Goal: Transaction & Acquisition: Purchase product/service

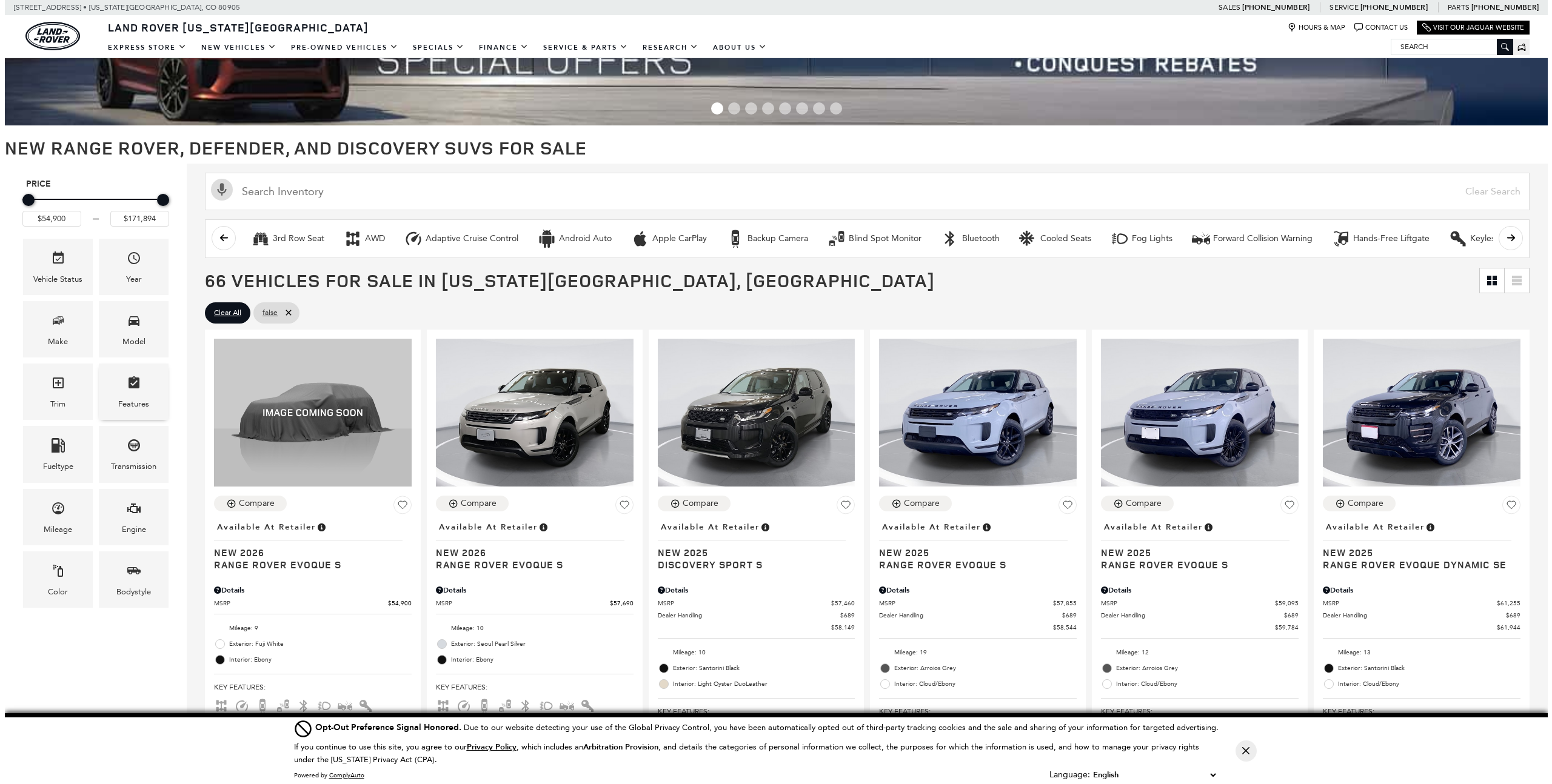
scroll to position [140, 0]
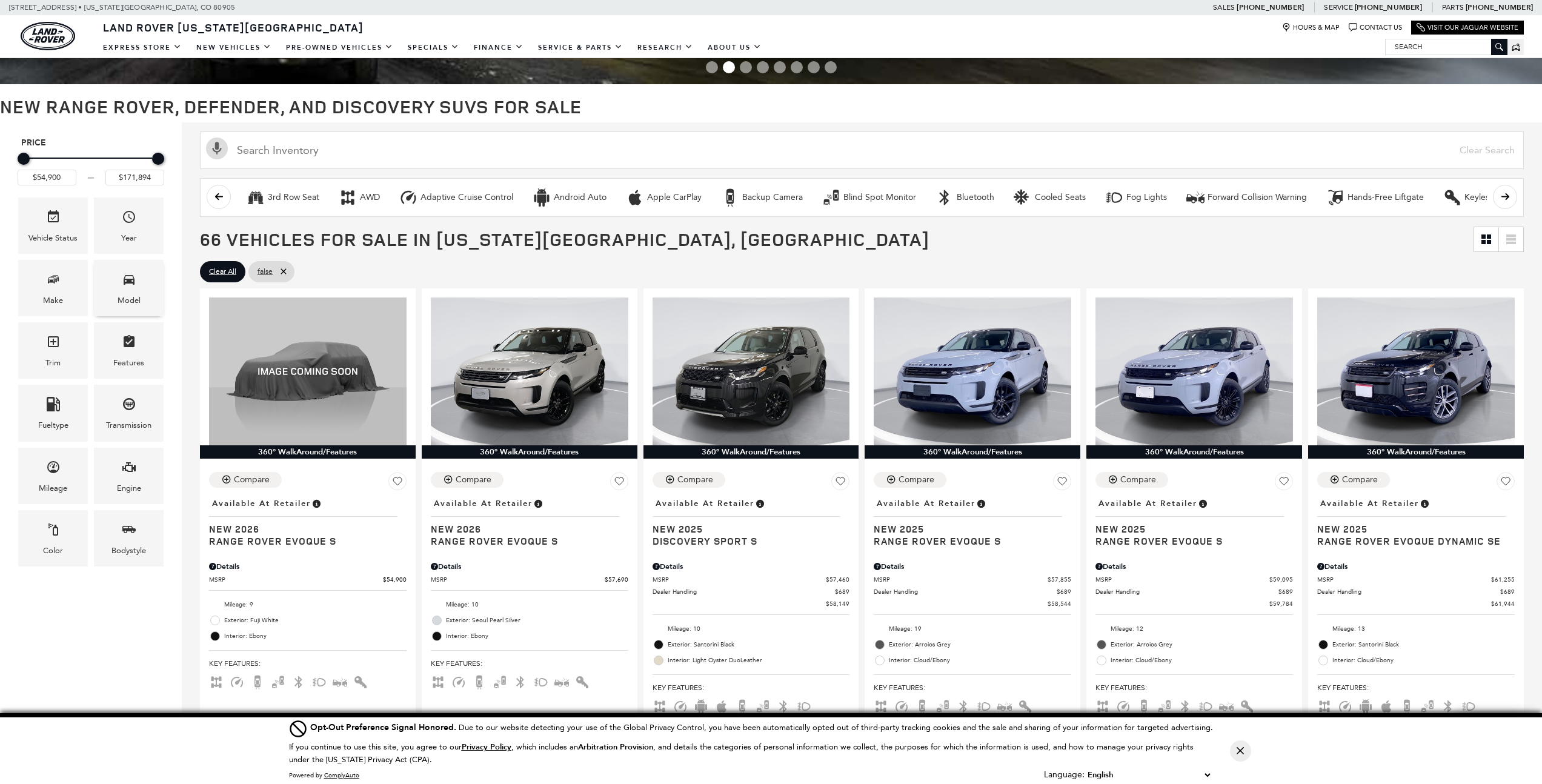
click at [128, 292] on span "Model" at bounding box center [129, 282] width 14 height 25
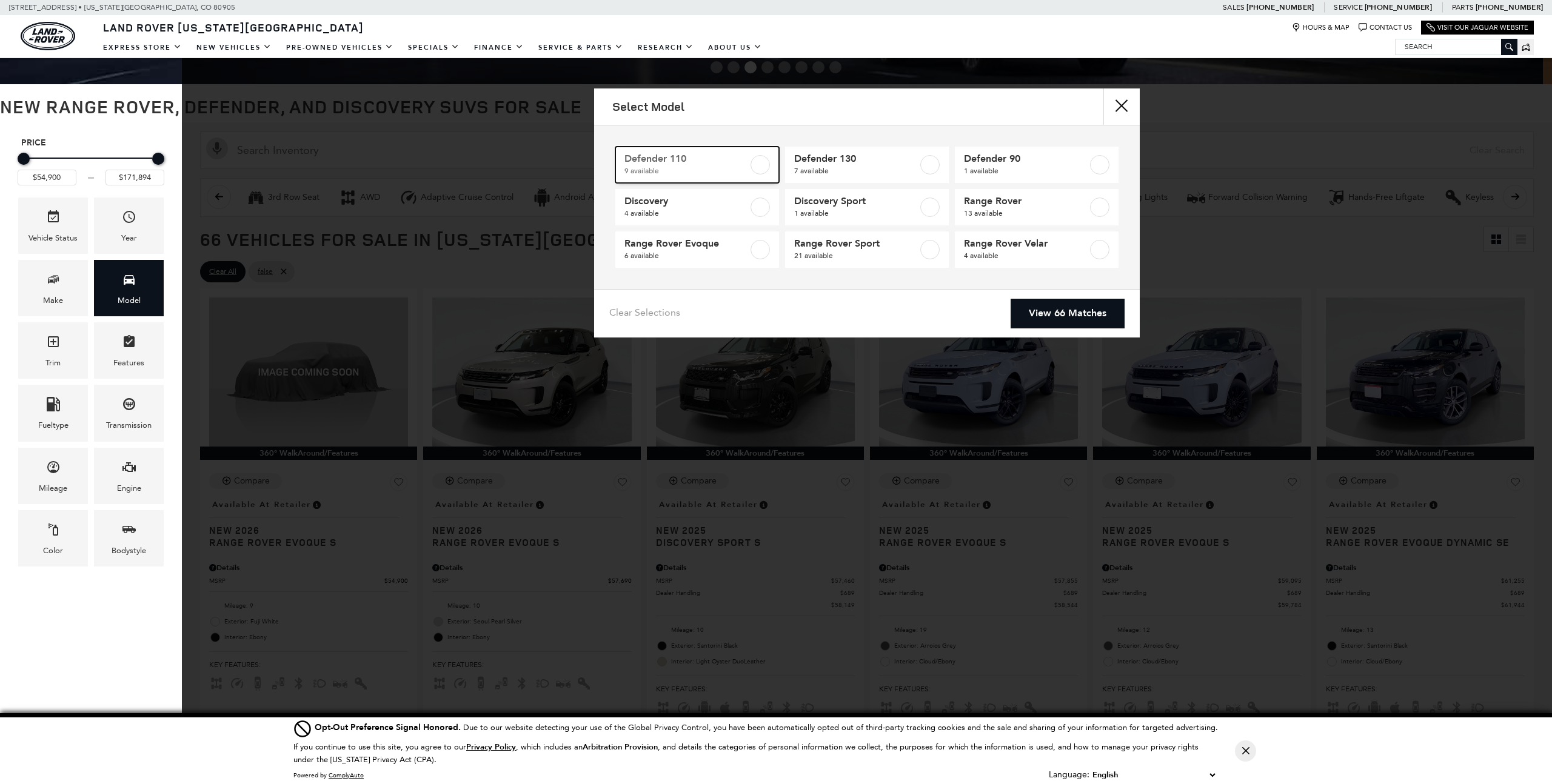
click at [761, 163] on label at bounding box center [760, 165] width 19 height 19
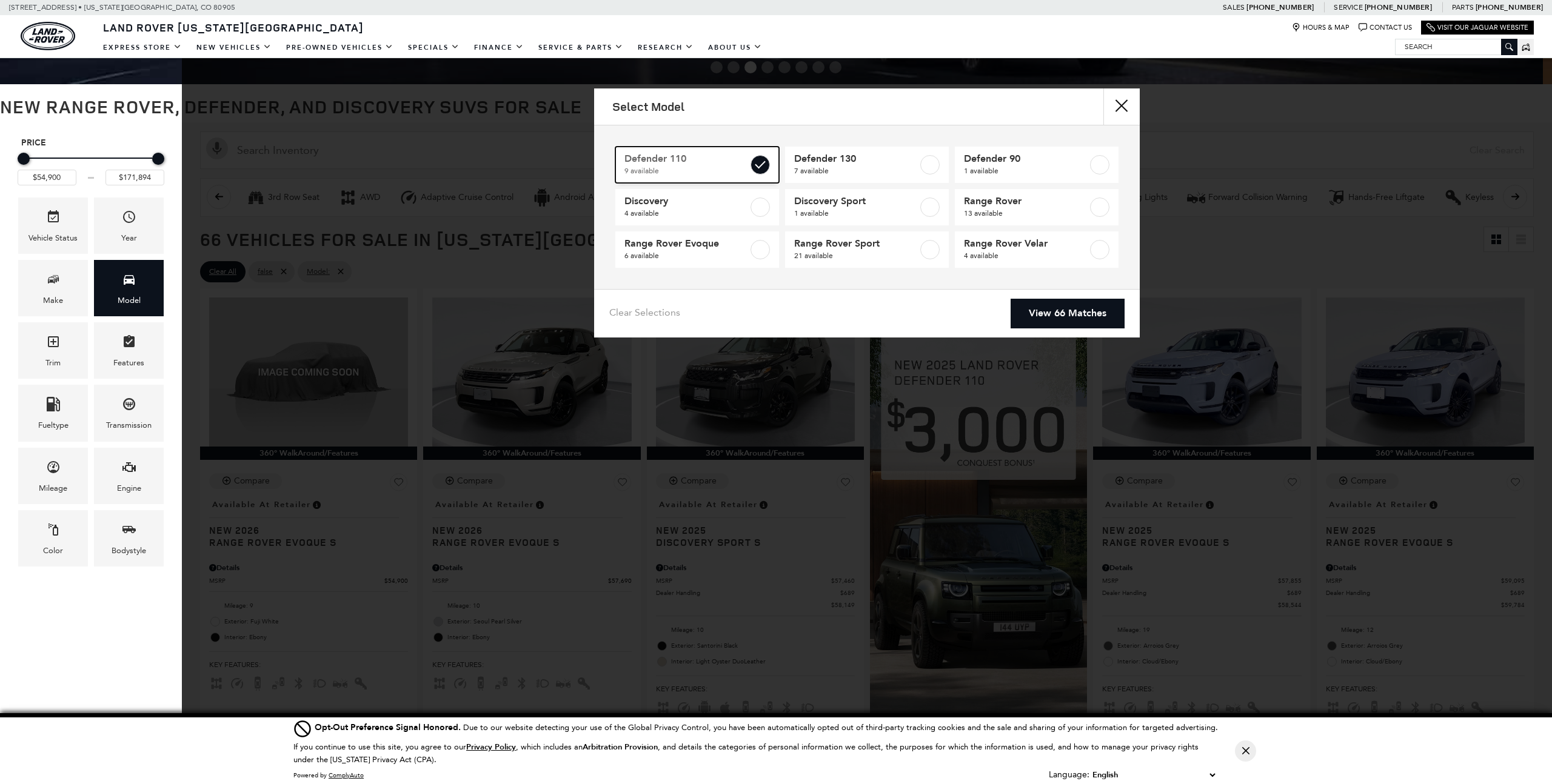
type input "$81,974"
checkbox input "true"
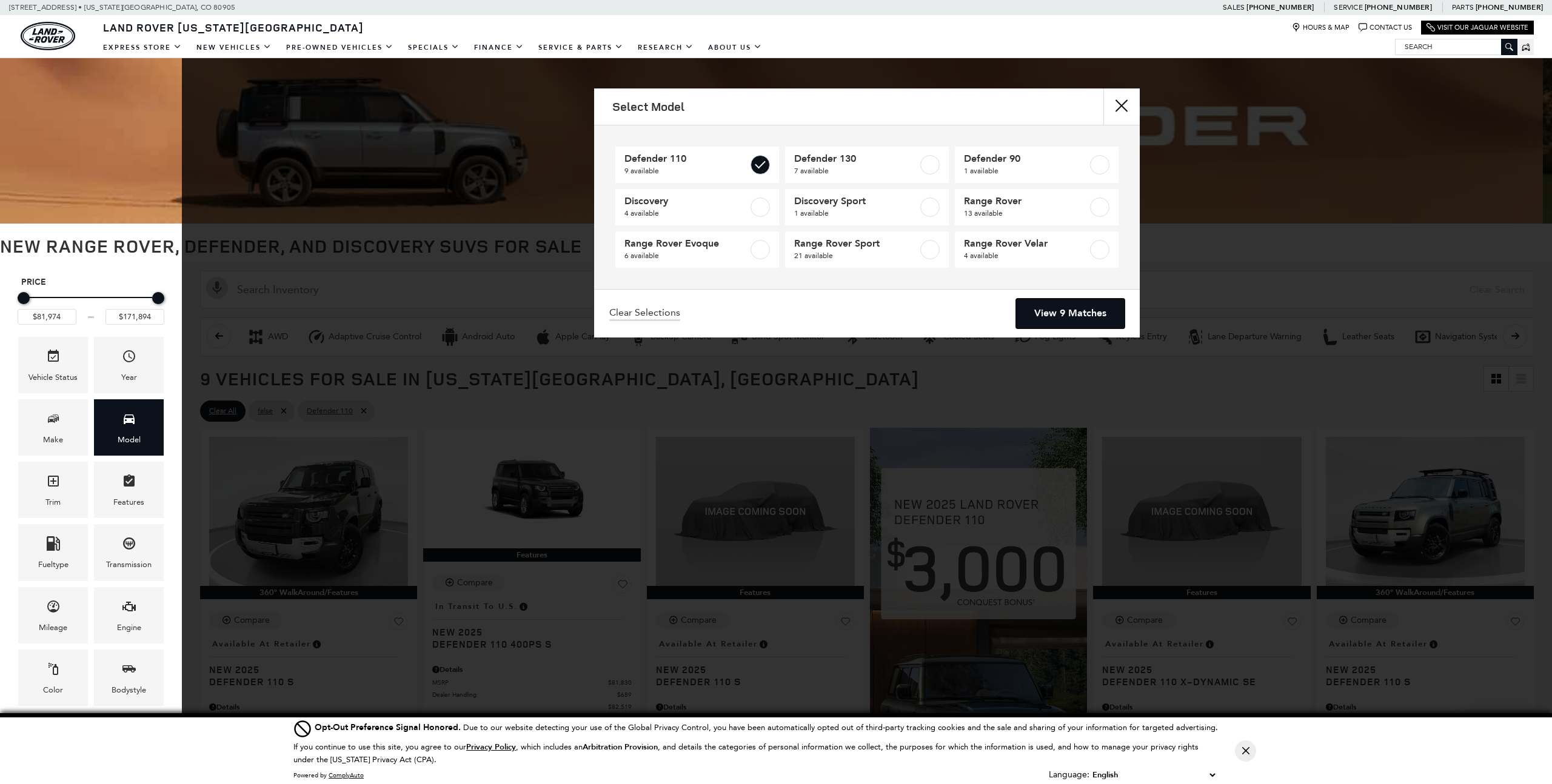
click at [1065, 314] on link "View 9 Matches" at bounding box center [1070, 313] width 108 height 29
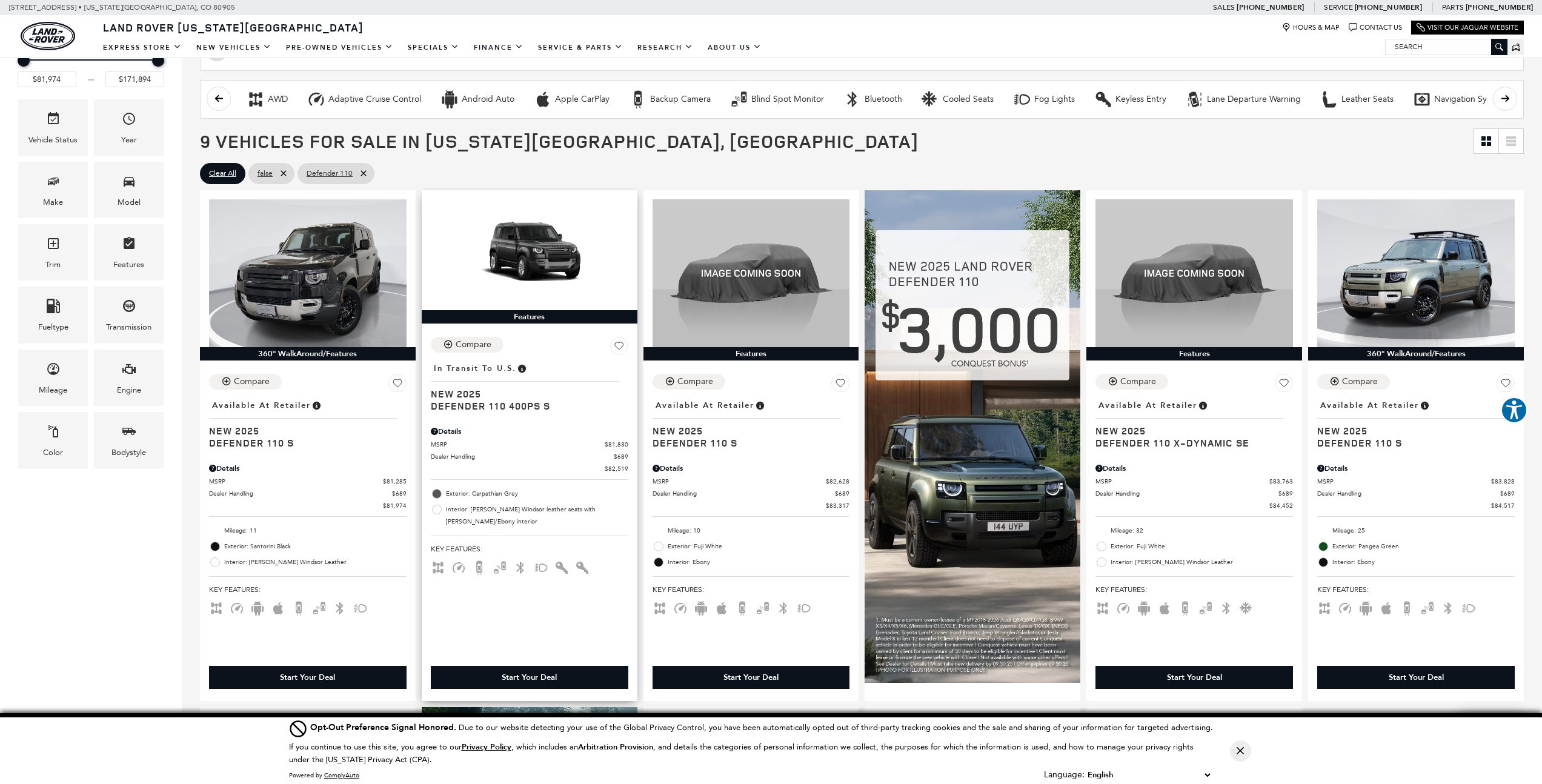
scroll to position [243, 0]
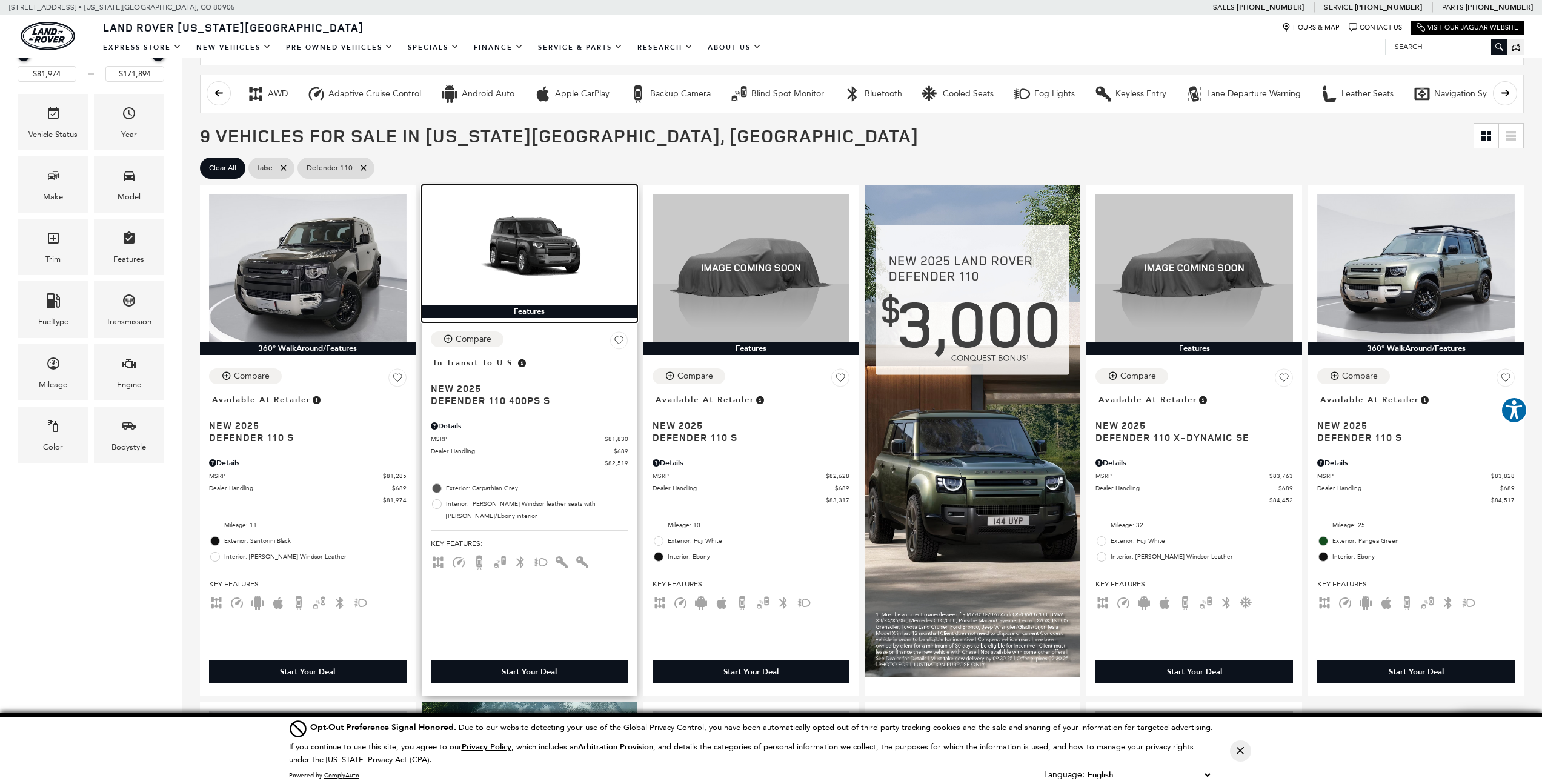
click at [519, 256] on img at bounding box center [529, 249] width 198 height 111
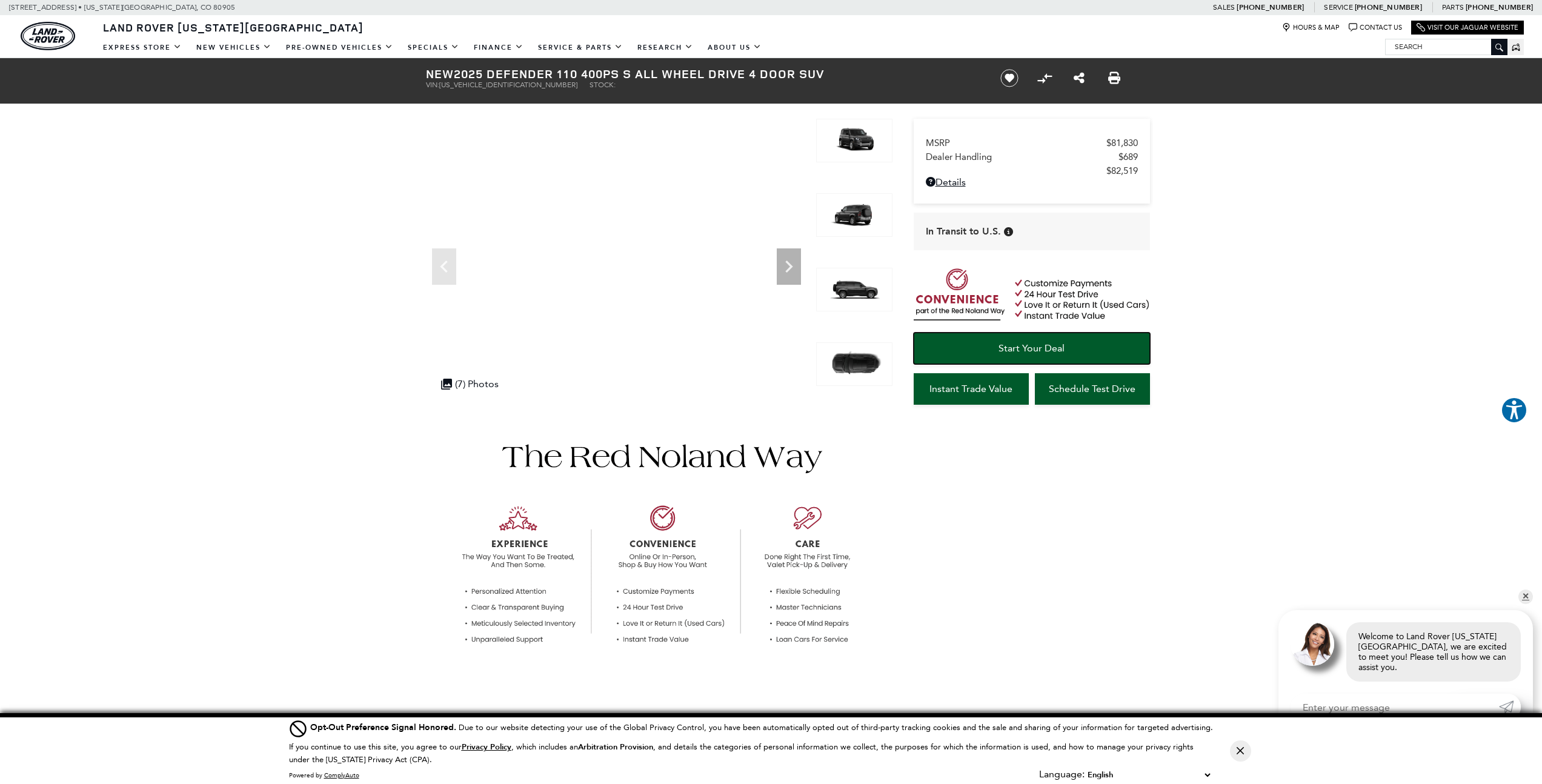
click at [1019, 344] on span "Start Your Deal" at bounding box center [1032, 348] width 66 height 11
click at [1026, 350] on span "Start Your Deal" at bounding box center [1032, 348] width 66 height 11
